Goal: Obtain resource: Obtain resource

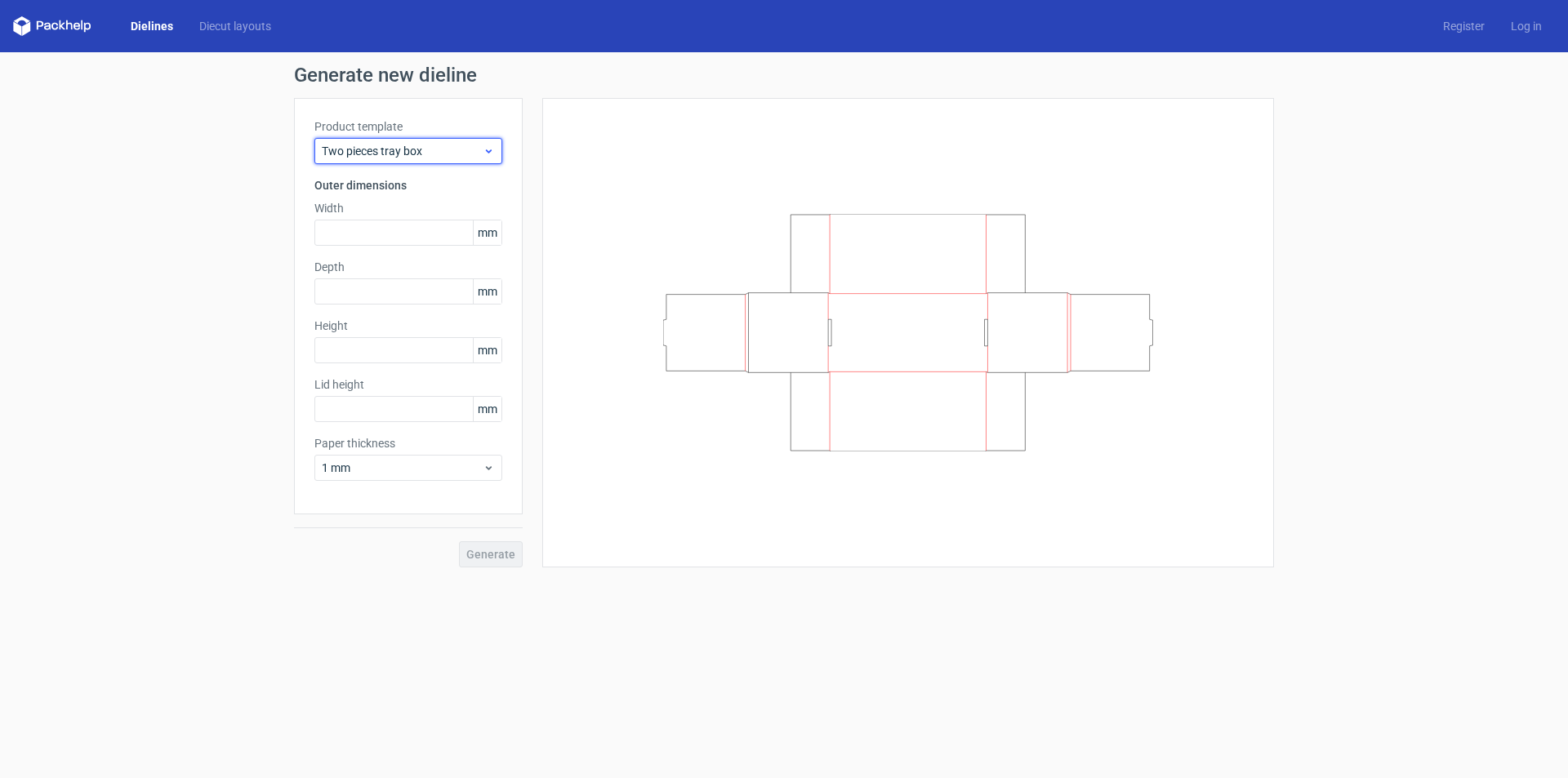
click at [416, 147] on span "Two pieces tray box" at bounding box center [401, 151] width 161 height 17
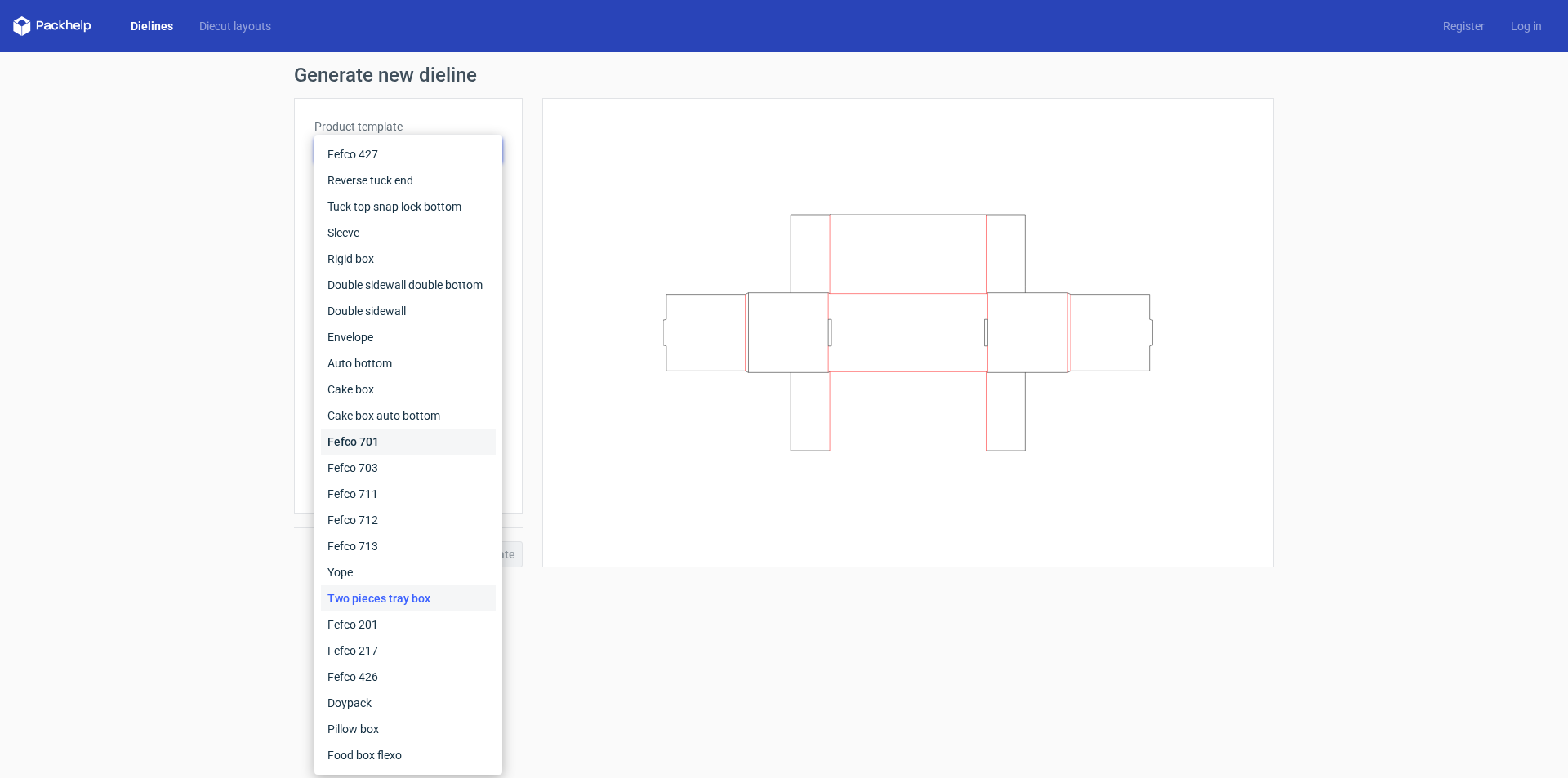
click at [433, 440] on div "Fefco 701" at bounding box center [409, 442] width 175 height 26
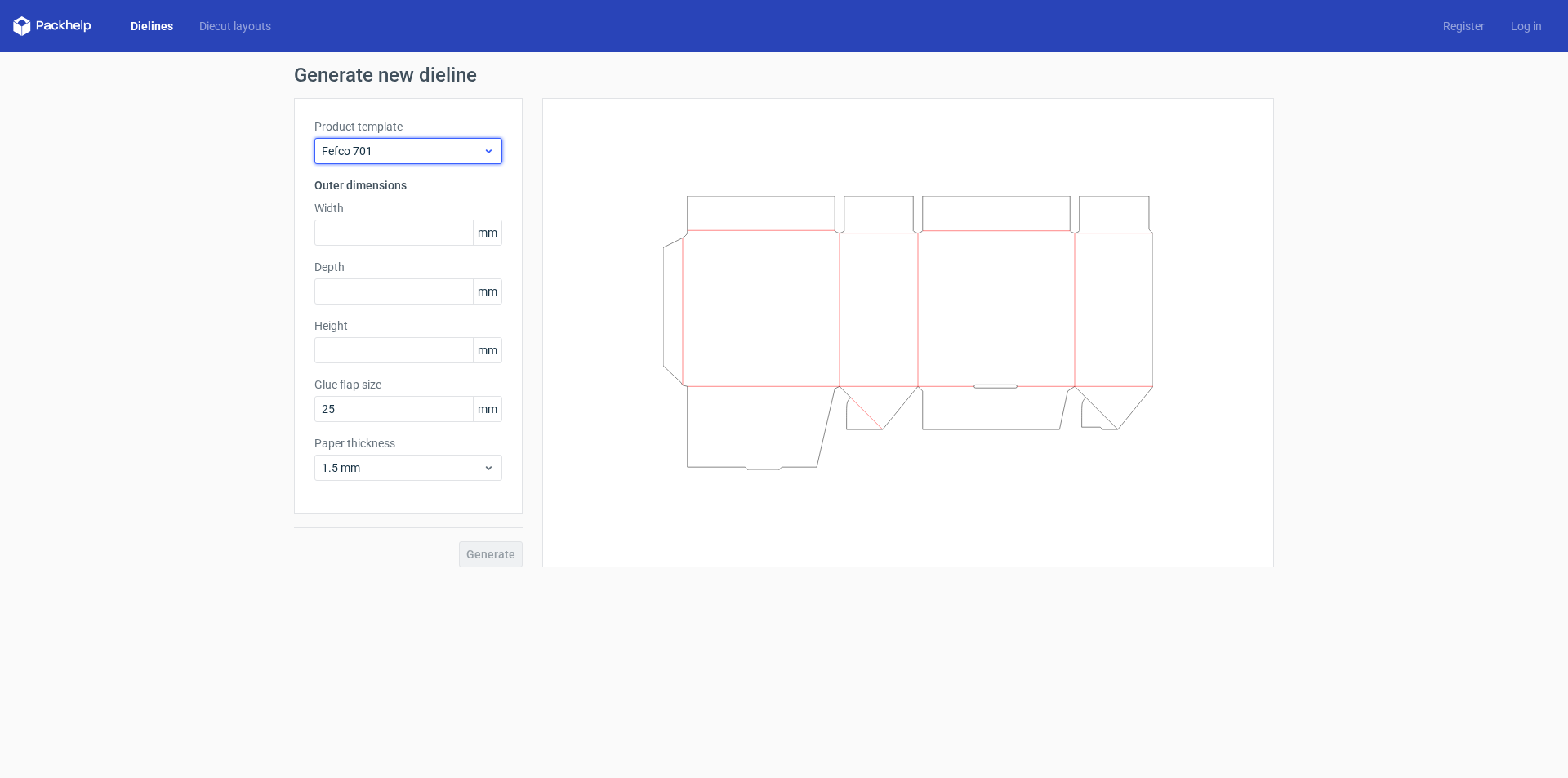
click at [406, 145] on span "Fefco 701" at bounding box center [401, 151] width 161 height 17
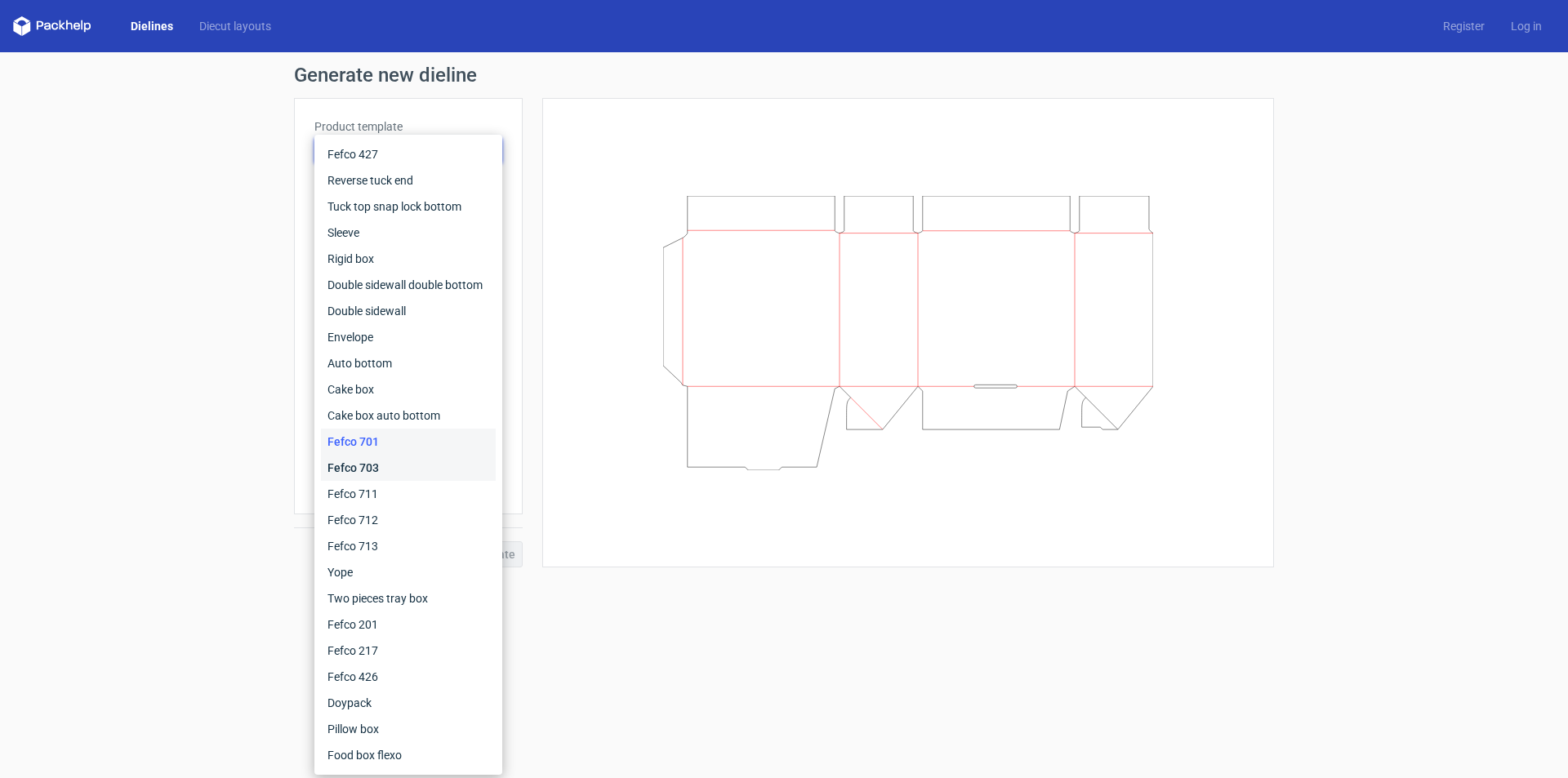
click at [421, 474] on div "Fefco 703" at bounding box center [409, 468] width 175 height 26
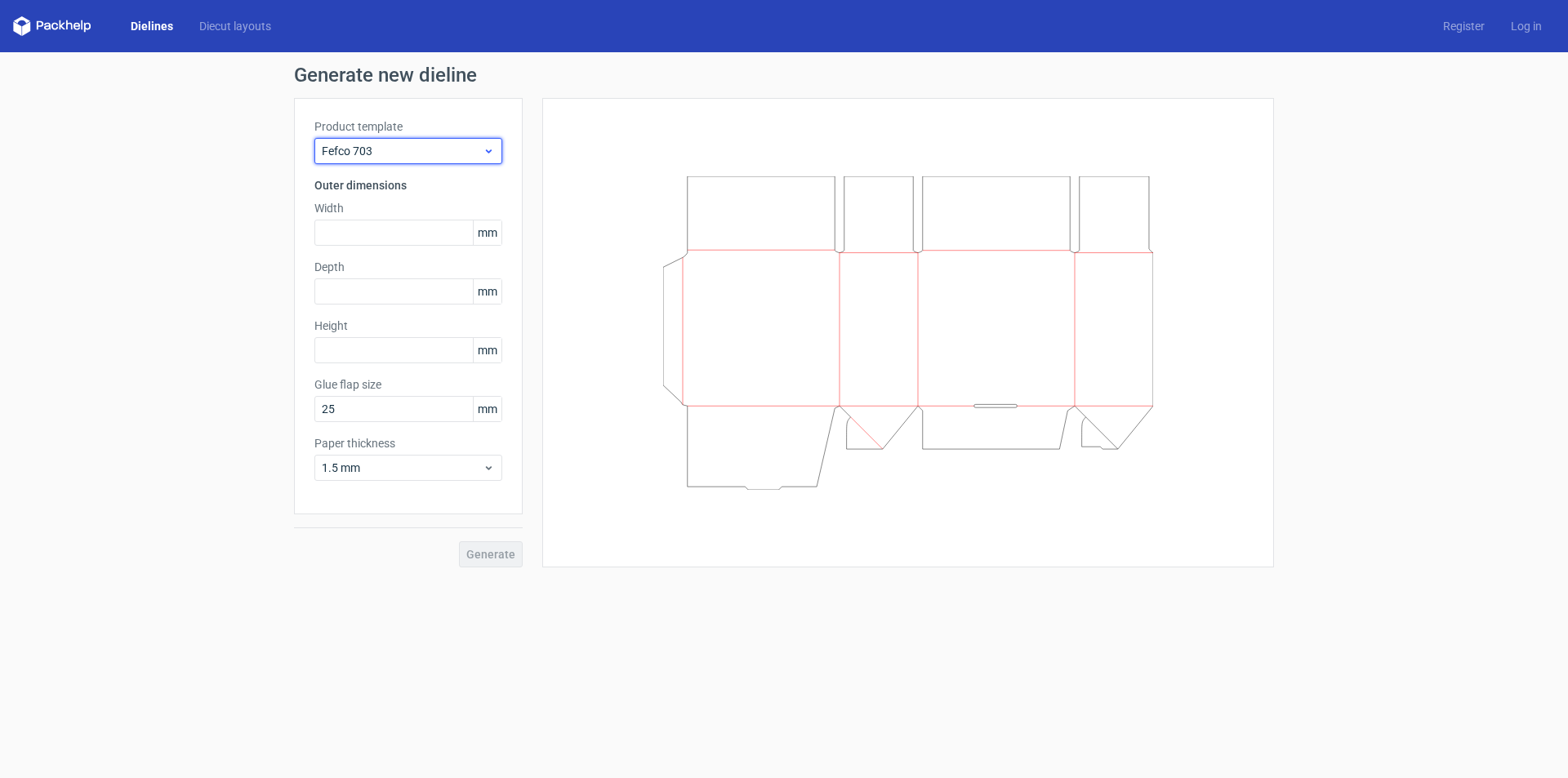
click at [453, 141] on div "Fefco 703" at bounding box center [409, 151] width 188 height 26
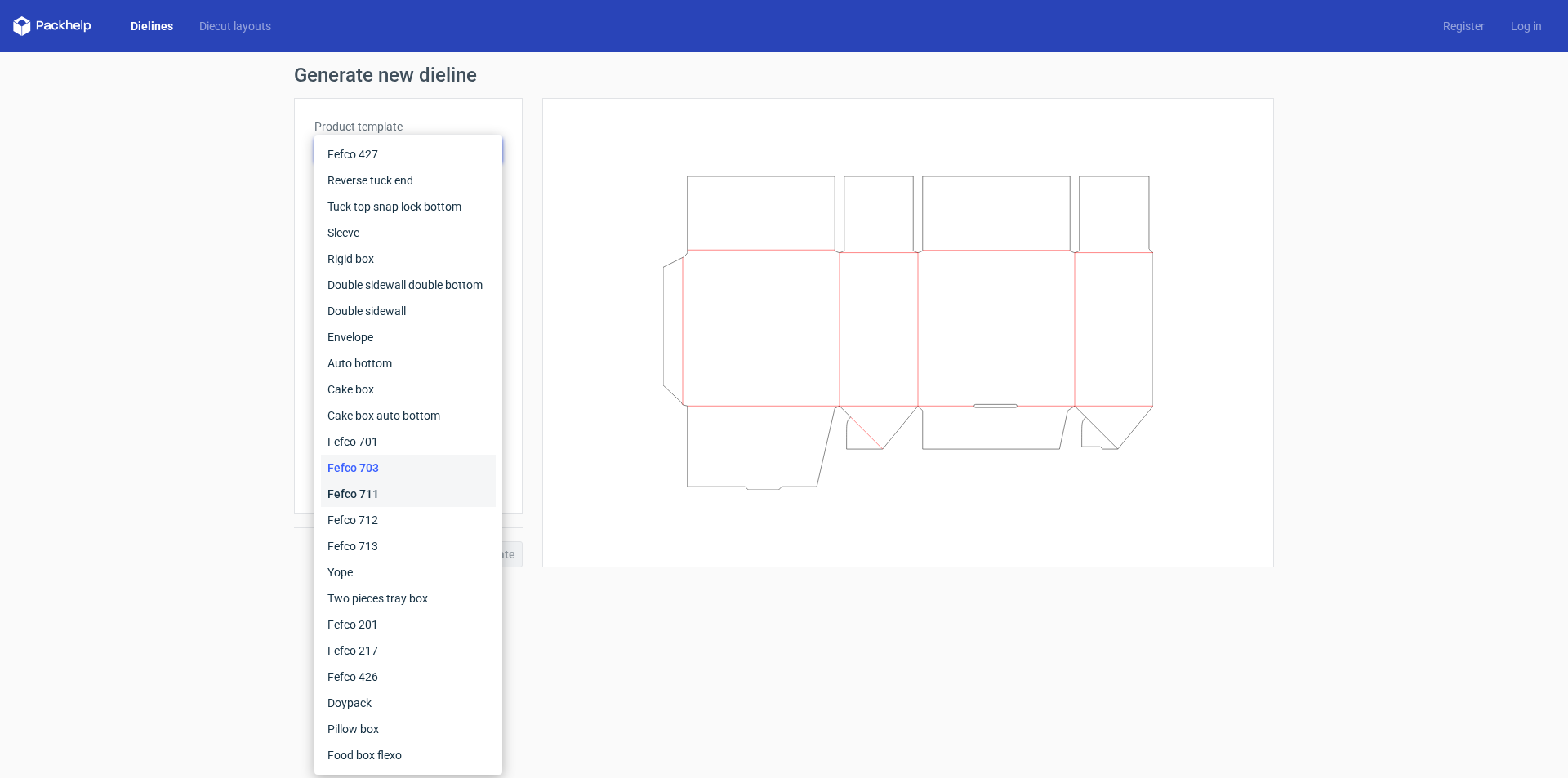
click at [393, 488] on div "Fefco 711" at bounding box center [409, 494] width 175 height 26
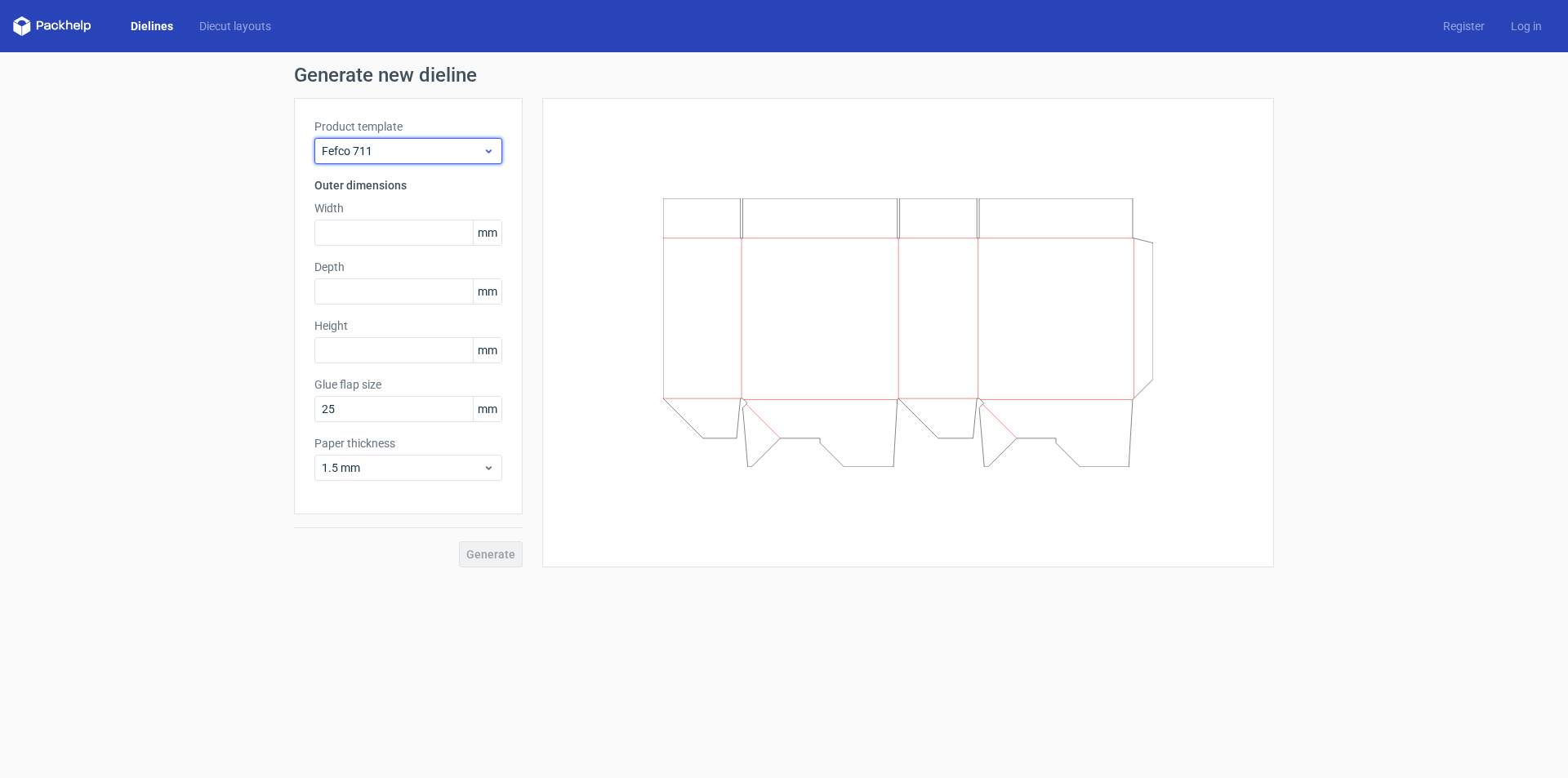
click at [466, 148] on span "Fefco 711" at bounding box center [401, 151] width 161 height 17
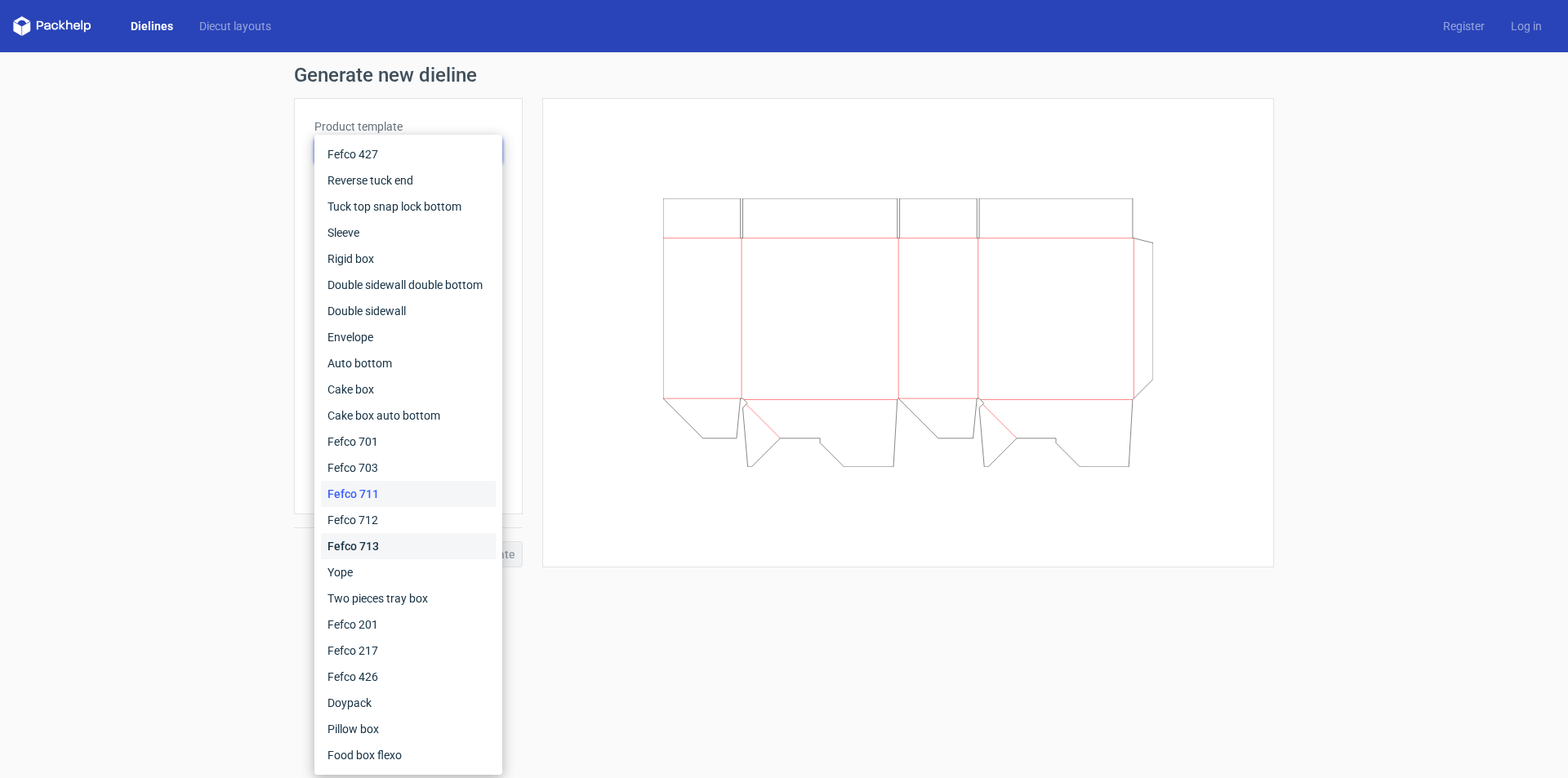
click at [399, 539] on div "Fefco 713" at bounding box center [409, 546] width 175 height 26
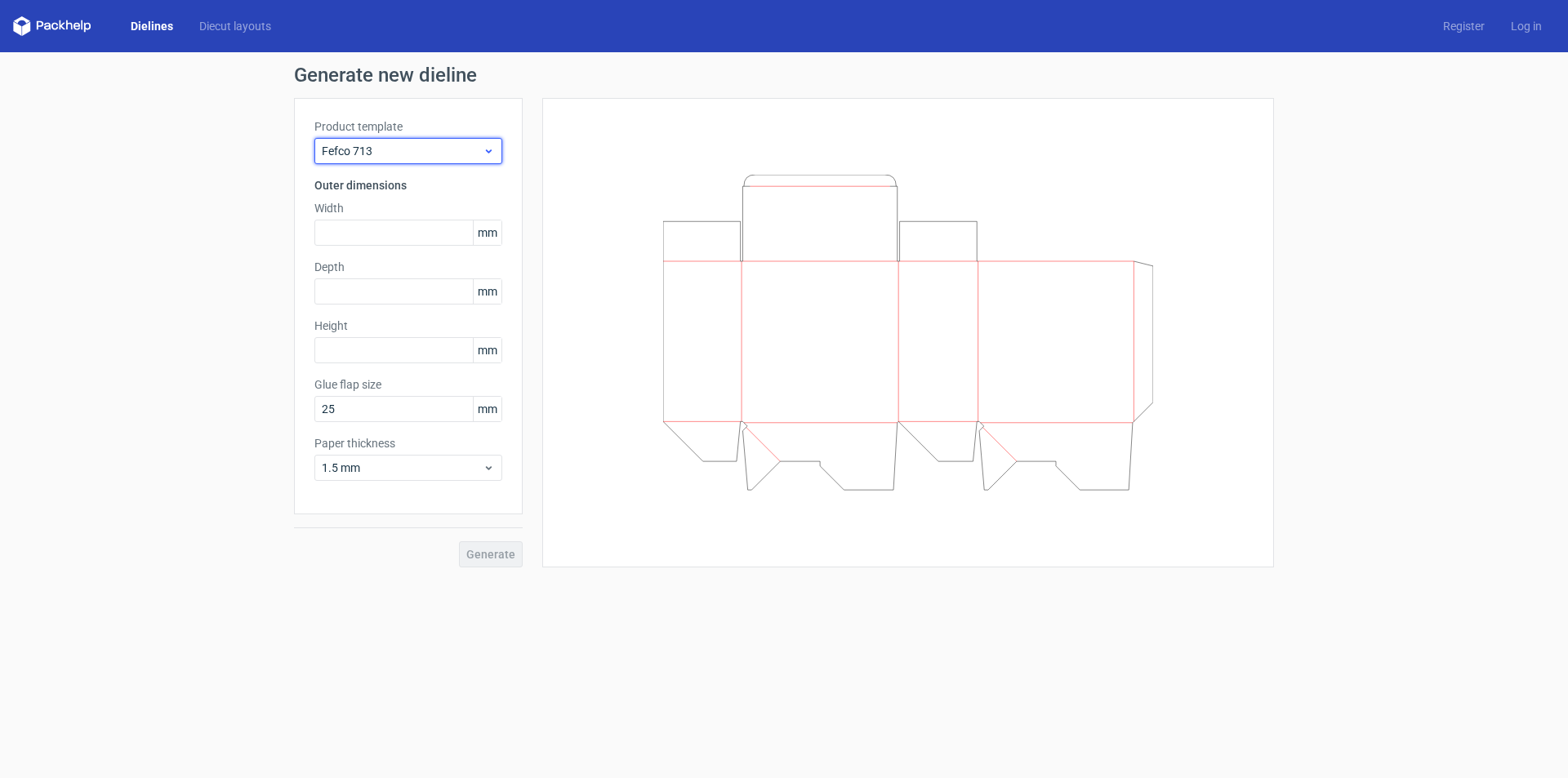
click at [437, 145] on div "Fefco 713" at bounding box center [409, 151] width 188 height 26
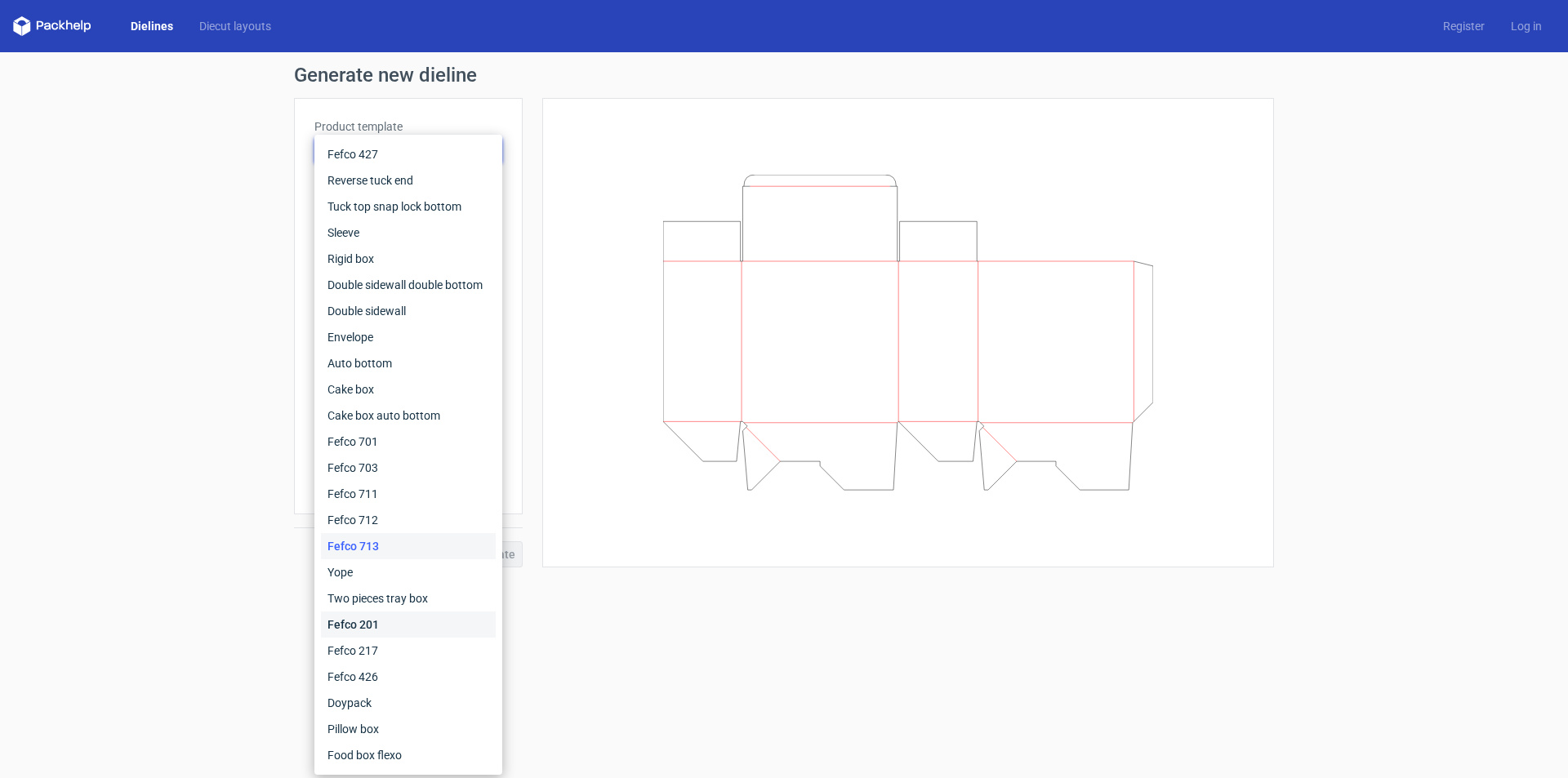
click at [397, 627] on div "Fefco 201" at bounding box center [409, 624] width 175 height 26
